Goal: Transaction & Acquisition: Purchase product/service

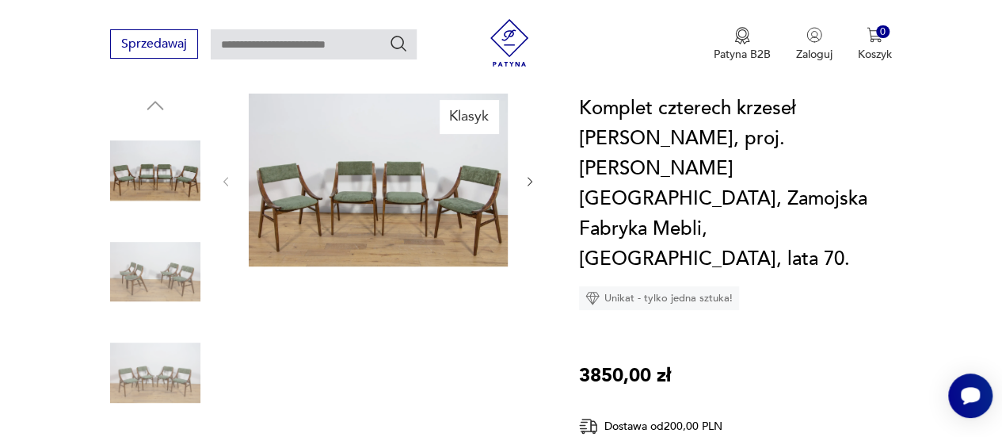
scroll to position [182, 0]
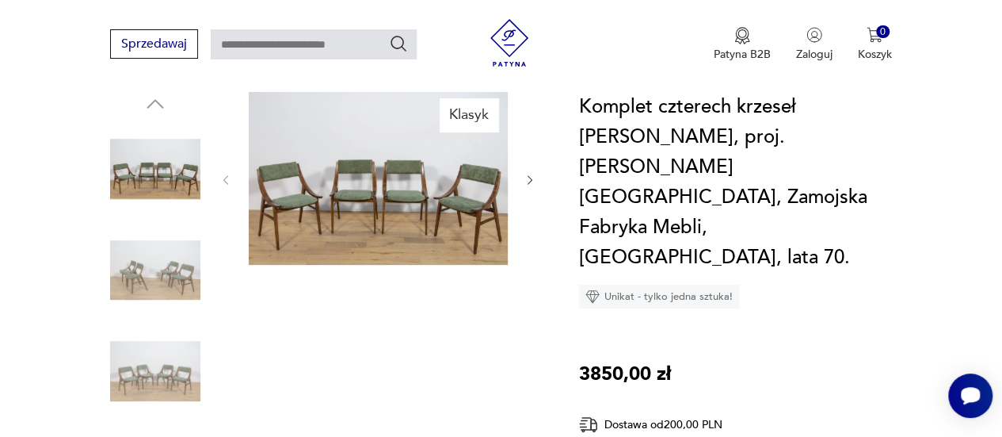
click at [525, 174] on icon "button" at bounding box center [530, 180] width 13 height 13
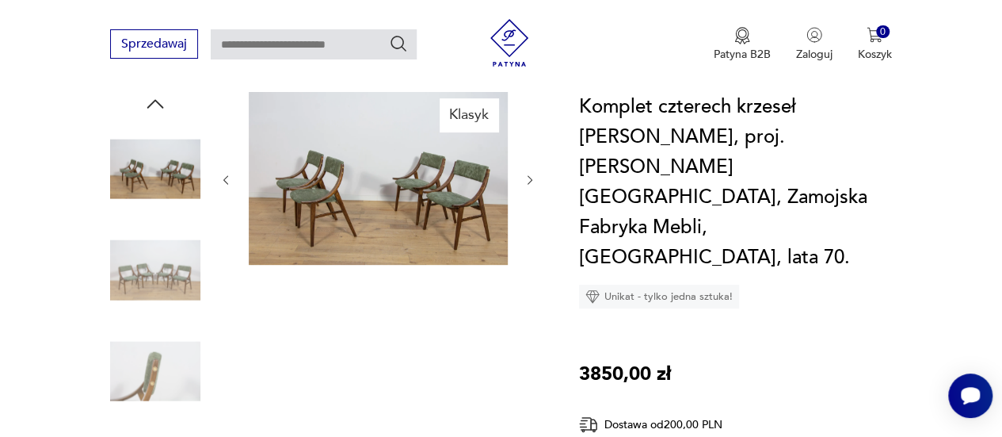
click at [522, 172] on div at bounding box center [378, 180] width 317 height 176
click at [458, 177] on img at bounding box center [378, 178] width 259 height 173
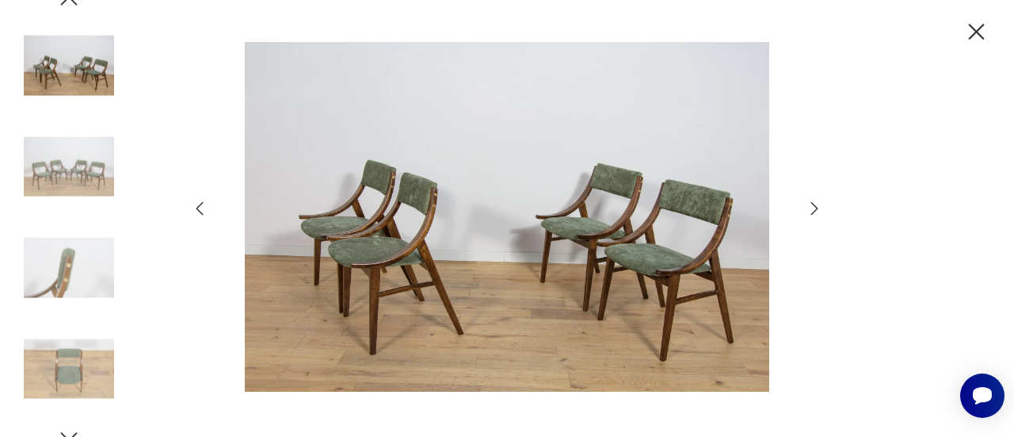
click at [809, 215] on icon "button" at bounding box center [814, 208] width 19 height 19
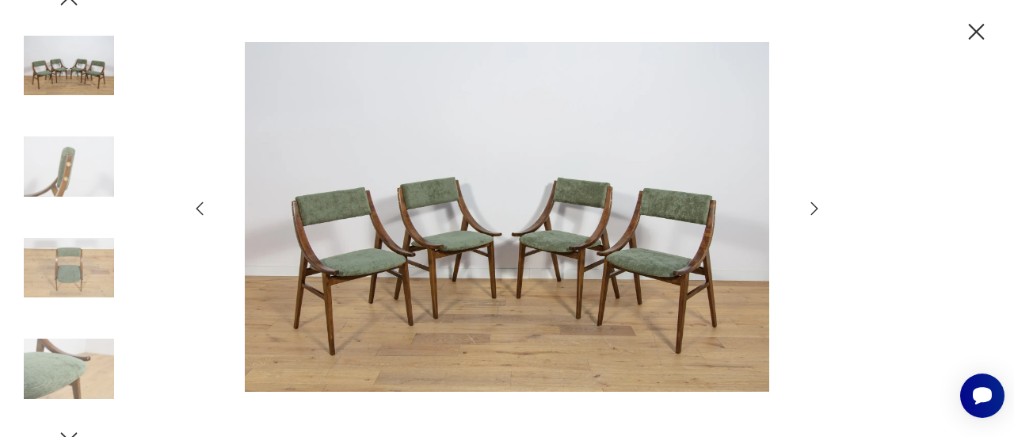
click at [809, 215] on icon "button" at bounding box center [814, 208] width 19 height 19
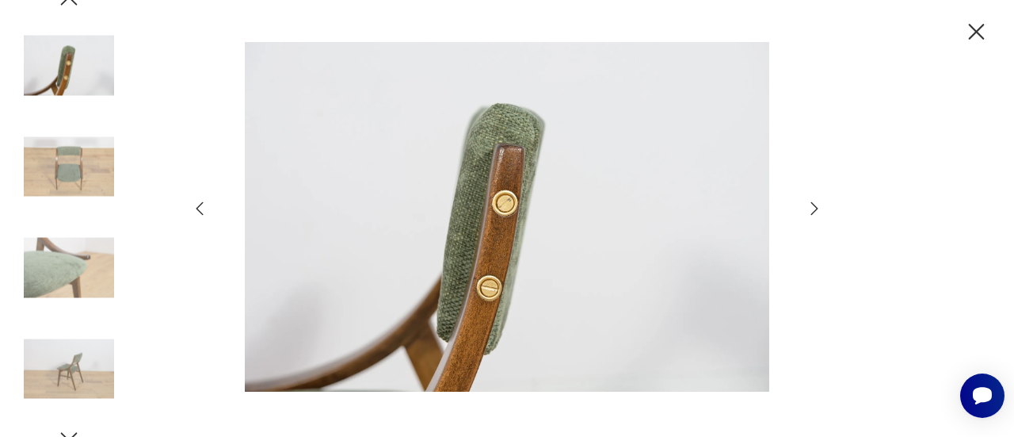
click at [477, 191] on img at bounding box center [507, 216] width 564 height 349
click at [812, 205] on icon "button" at bounding box center [814, 208] width 19 height 19
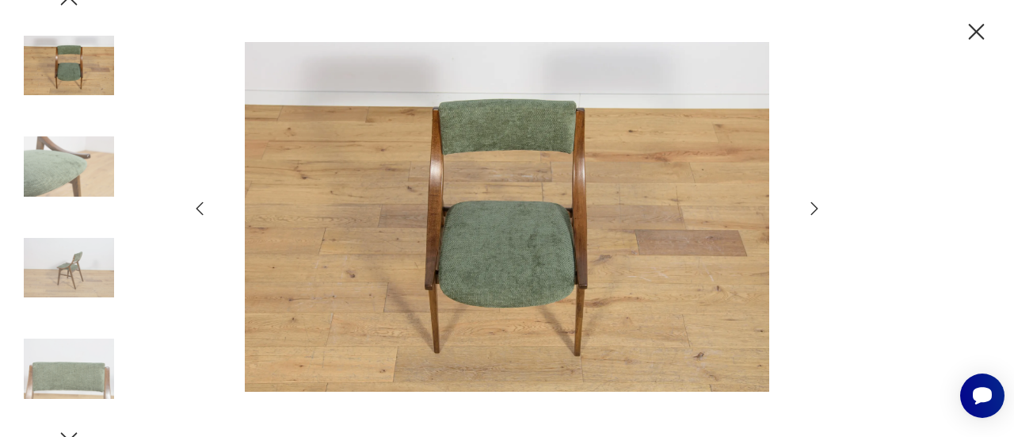
click at [573, 233] on img at bounding box center [507, 216] width 564 height 349
click at [70, 368] on img at bounding box center [69, 368] width 90 height 90
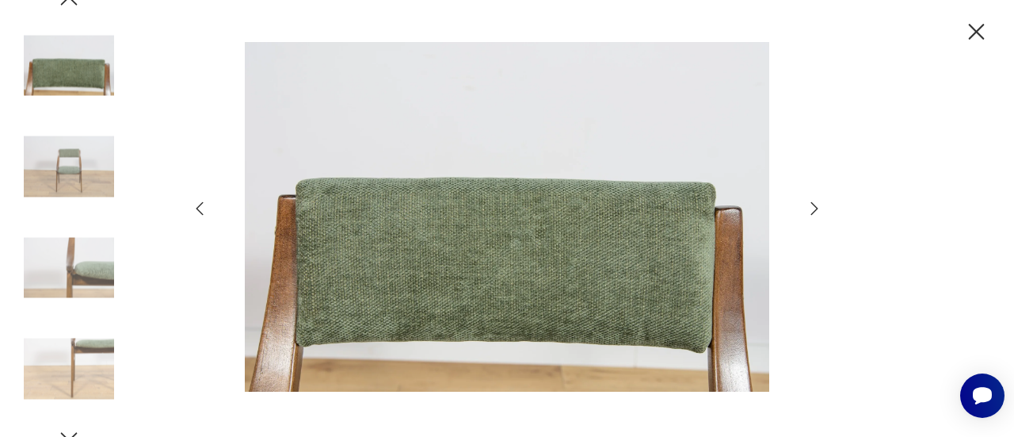
click at [983, 37] on icon "button" at bounding box center [977, 32] width 28 height 28
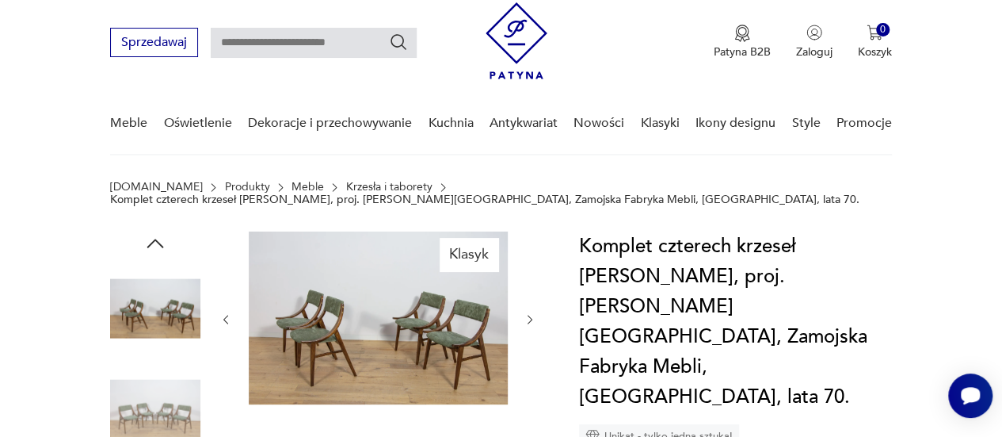
scroll to position [38, 0]
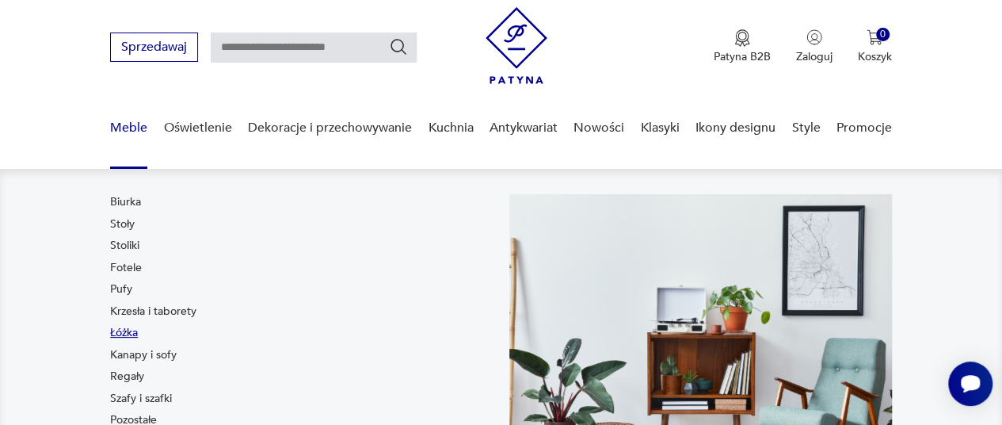
click at [132, 331] on link "Łóżka" at bounding box center [124, 333] width 28 height 16
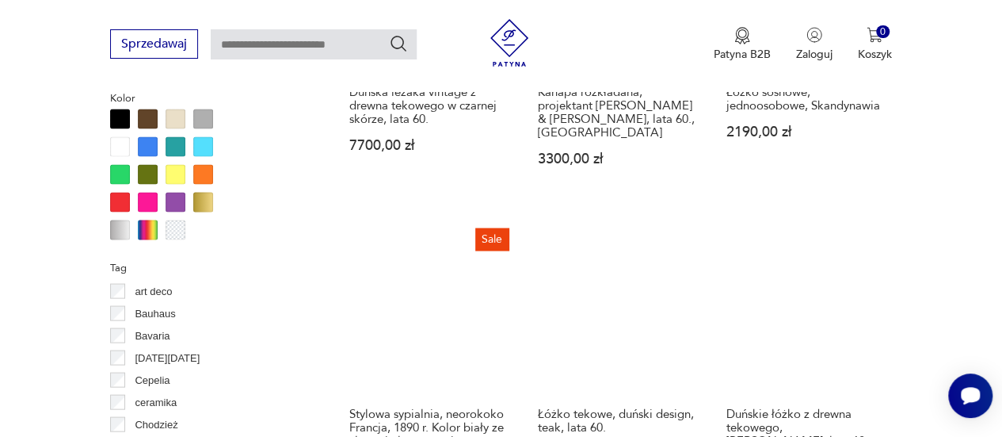
scroll to position [1473, 0]
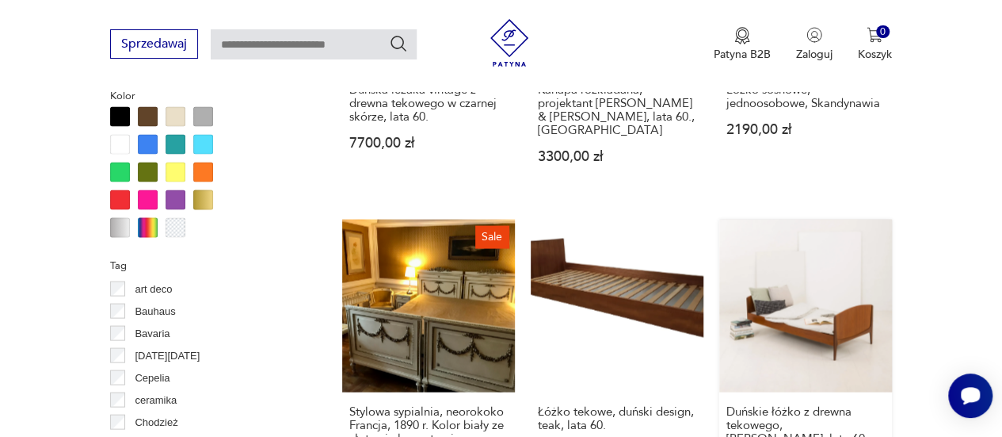
click at [800, 287] on link "Duńskie łóżko z drewna tekowego, [PERSON_NAME], lata 60. 3500,00 zł" at bounding box center [806, 376] width 173 height 315
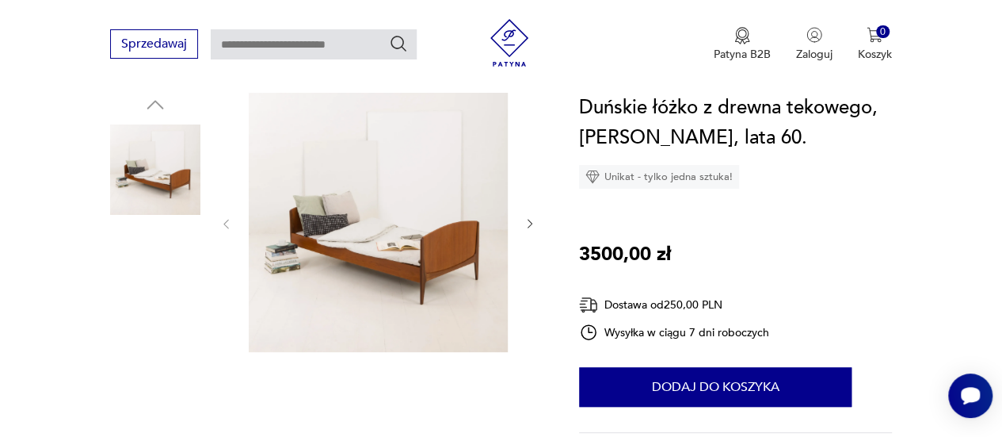
scroll to position [171, 0]
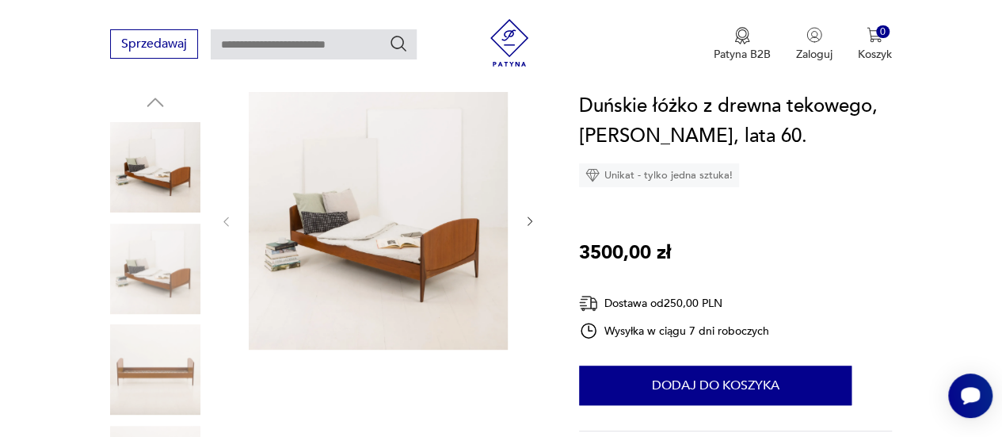
click at [170, 269] on img at bounding box center [155, 268] width 90 height 90
click at [168, 362] on img at bounding box center [155, 369] width 90 height 90
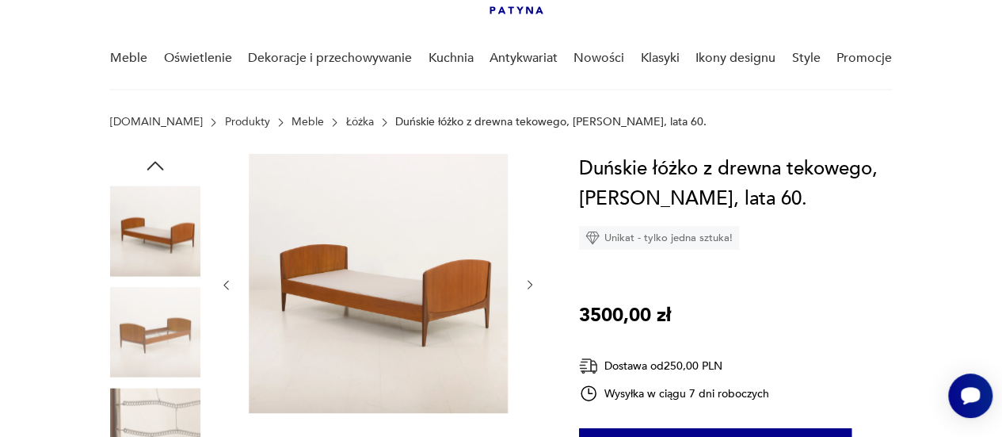
scroll to position [107, 0]
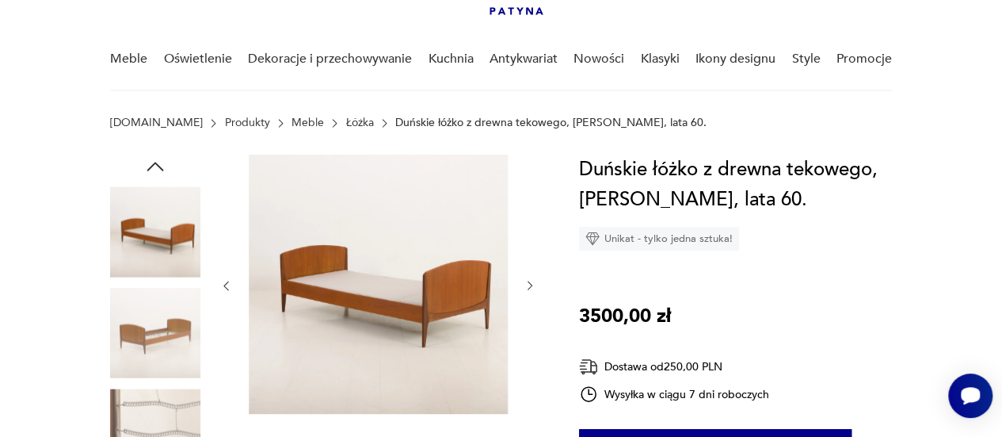
click at [154, 166] on icon "button" at bounding box center [155, 167] width 24 height 24
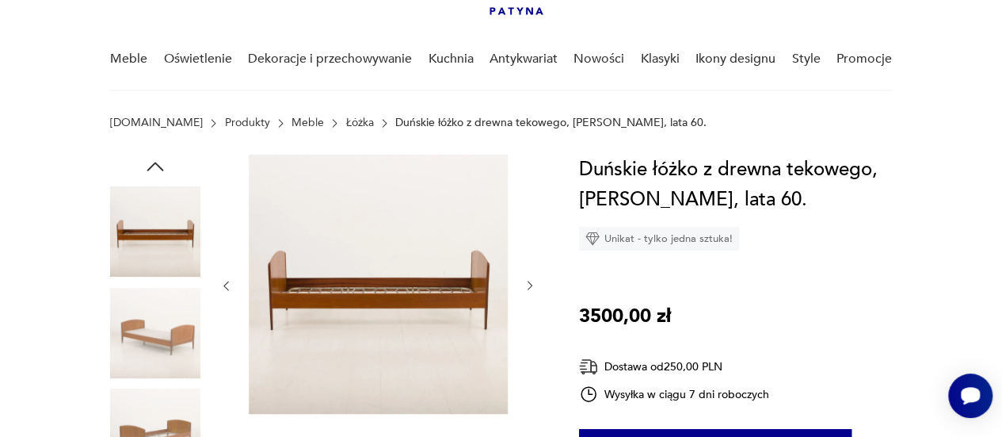
click at [161, 166] on icon "button" at bounding box center [155, 167] width 24 height 24
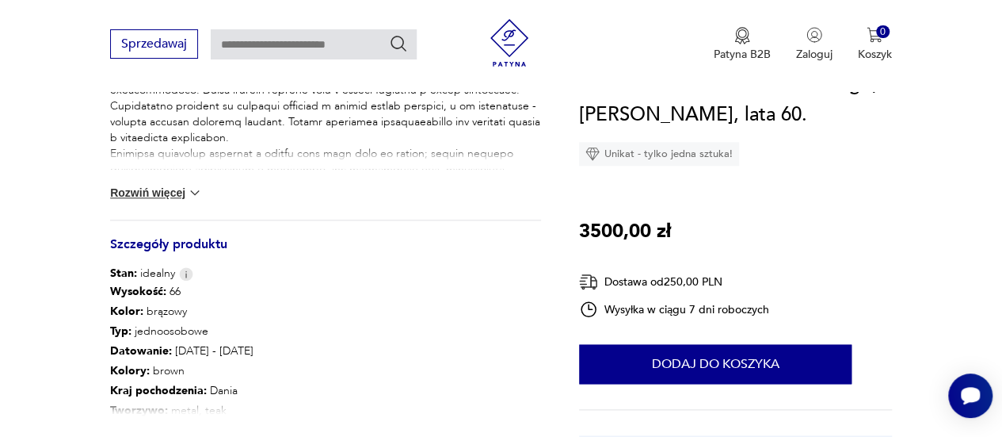
scroll to position [781, 0]
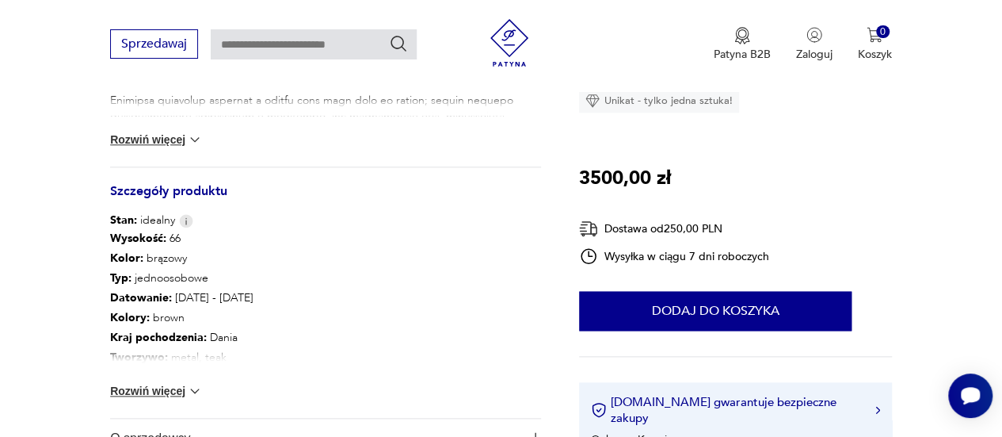
click at [181, 397] on button "Rozwiń więcej" at bounding box center [156, 391] width 92 height 16
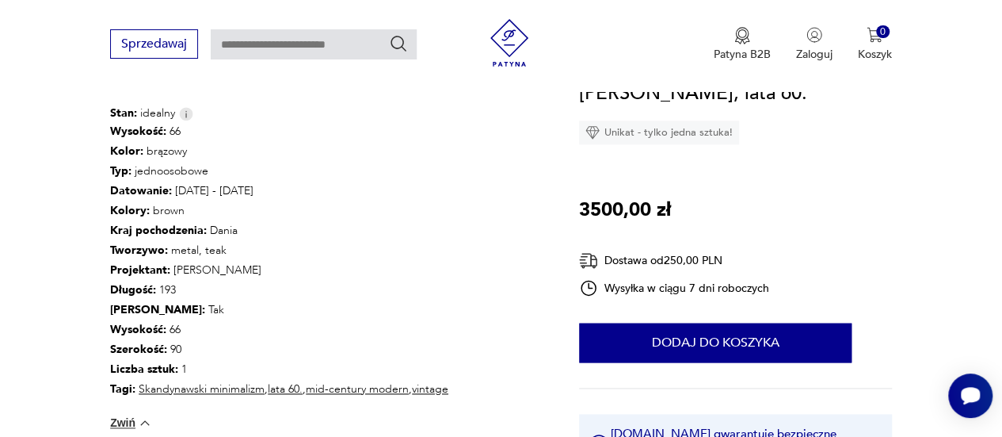
scroll to position [887, 0]
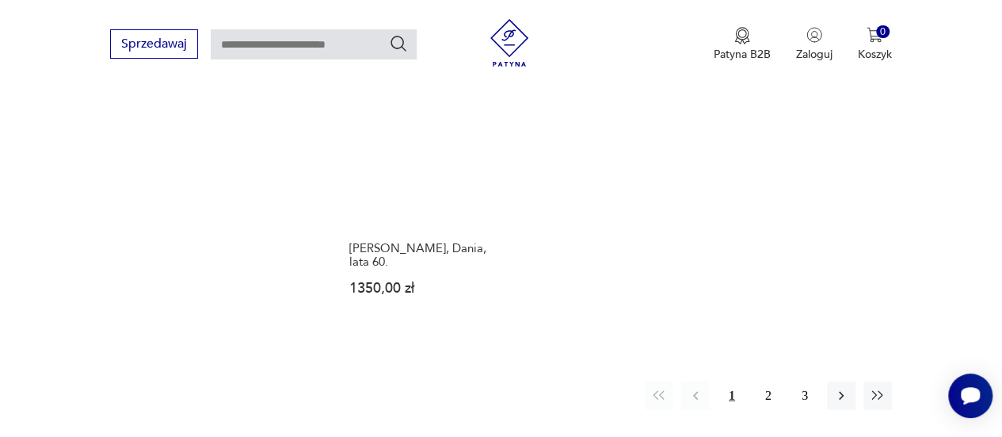
scroll to position [2284, 0]
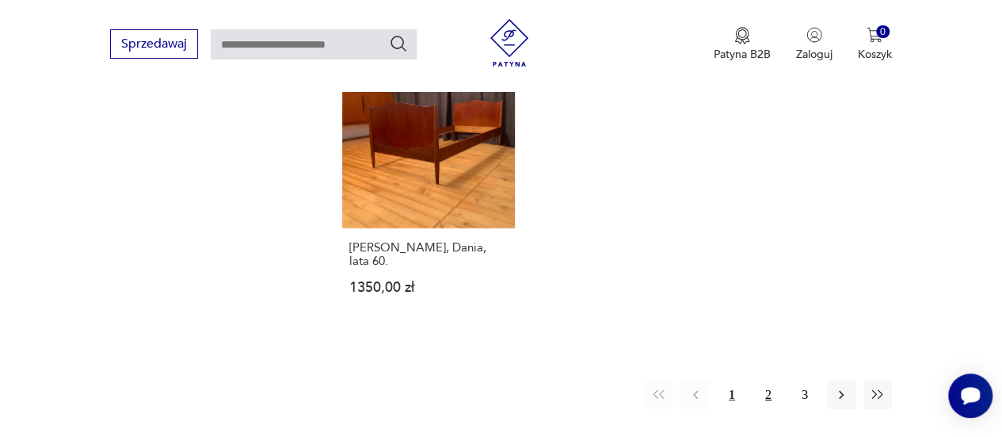
click at [770, 380] on button "2" at bounding box center [768, 394] width 29 height 29
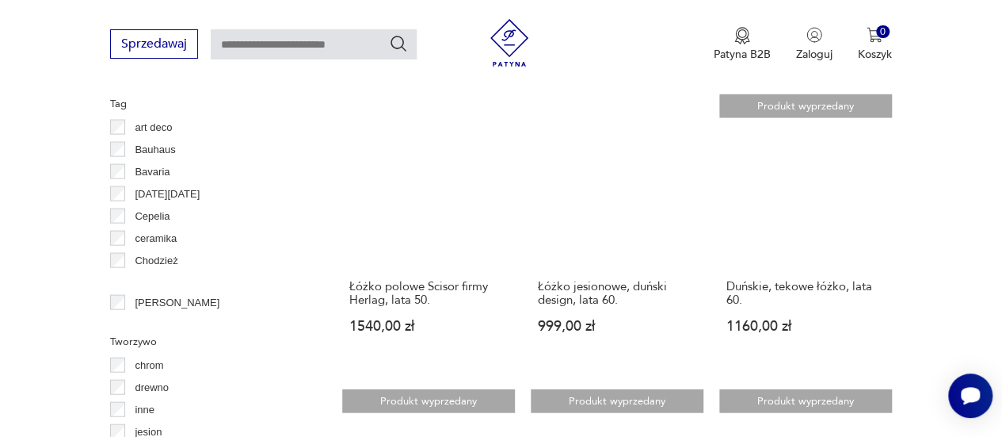
scroll to position [1634, 0]
